Goal: Information Seeking & Learning: Learn about a topic

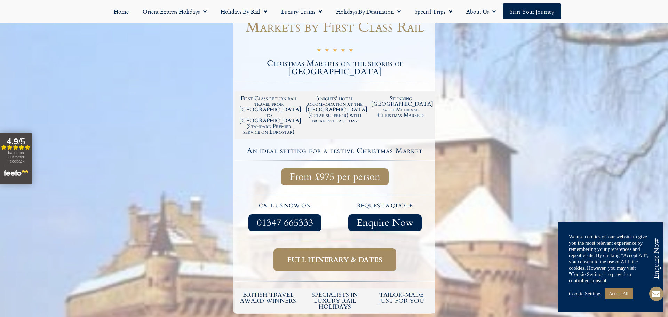
scroll to position [156, 0]
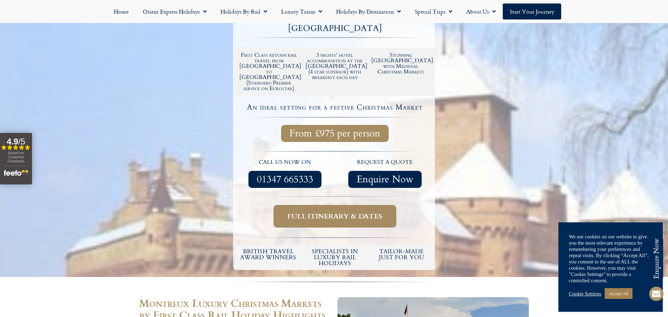
click at [315, 212] on span "Full itinerary & dates" at bounding box center [334, 216] width 95 height 9
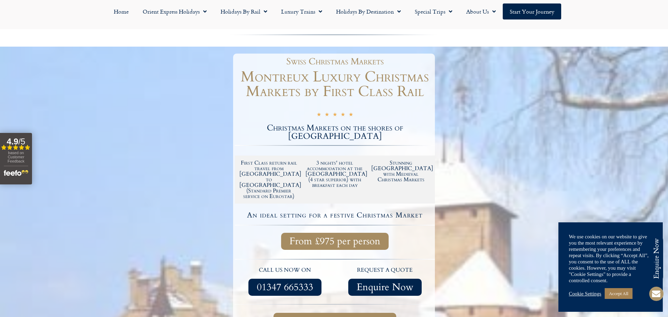
scroll to position [45, 0]
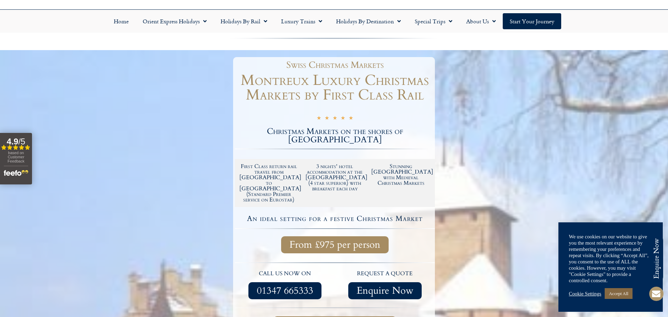
click at [622, 295] on link "Accept All" at bounding box center [619, 293] width 28 height 11
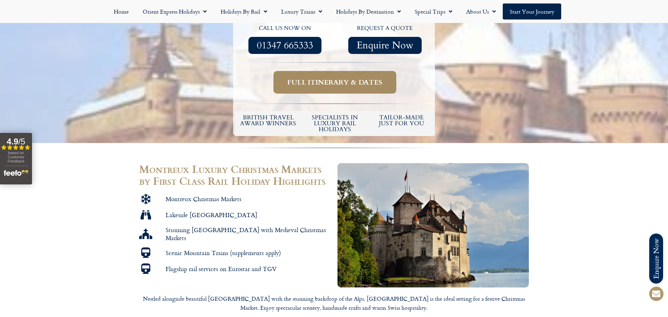
scroll to position [309, 0]
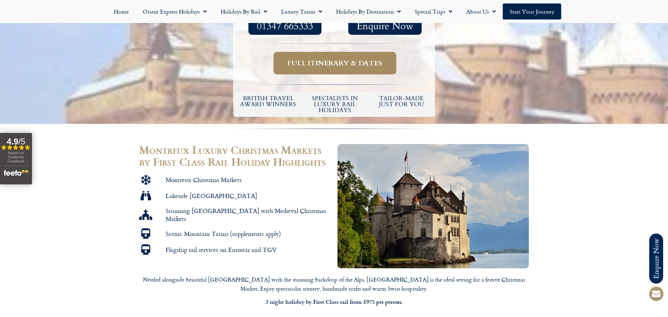
click at [330, 59] on span "Full itinerary & dates" at bounding box center [334, 63] width 95 height 9
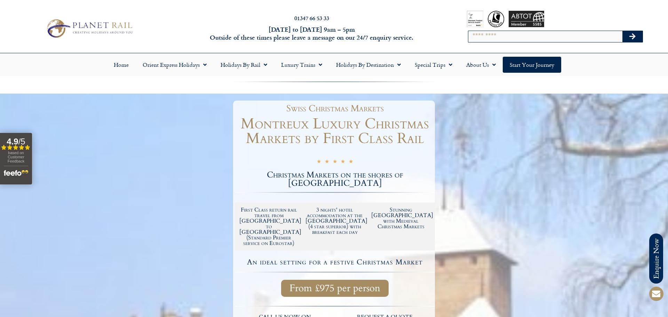
scroll to position [0, 0]
